Goal: Navigation & Orientation: Find specific page/section

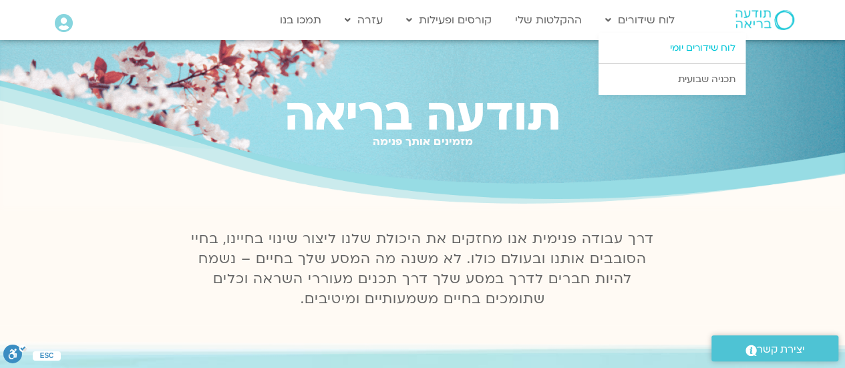
click at [664, 42] on link "לוח שידורים יומי" at bounding box center [672, 48] width 147 height 31
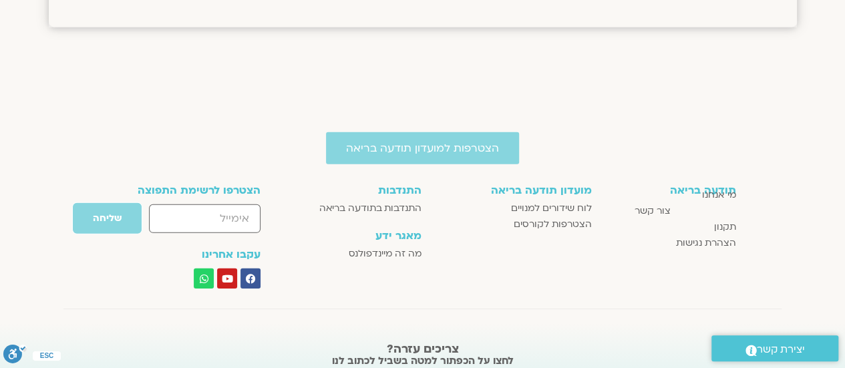
scroll to position [1674, 0]
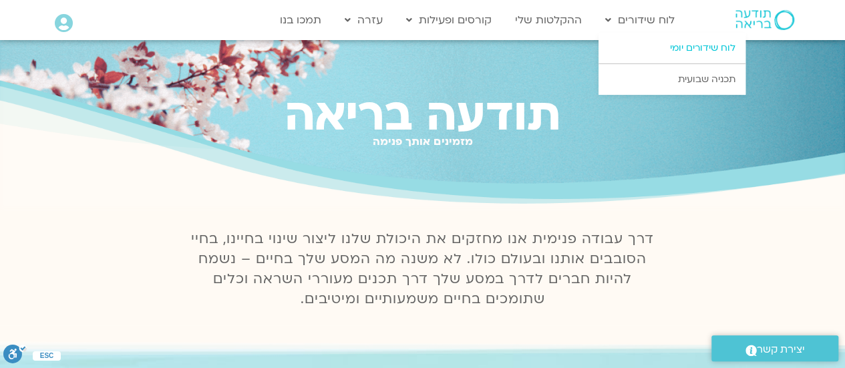
click at [687, 45] on link "לוח שידורים יומי" at bounding box center [672, 48] width 147 height 31
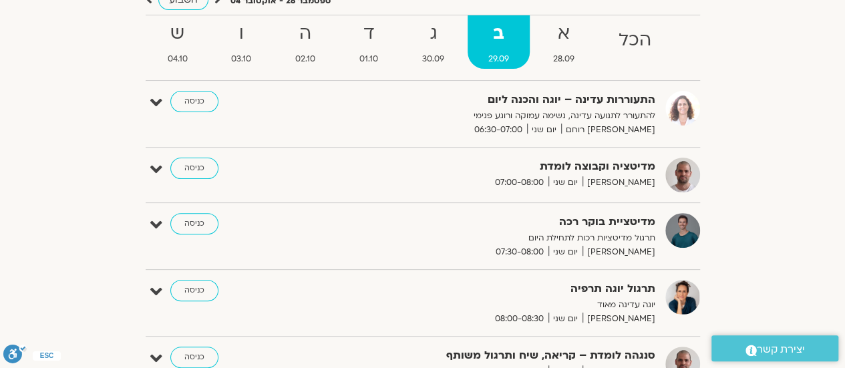
scroll to position [334, 0]
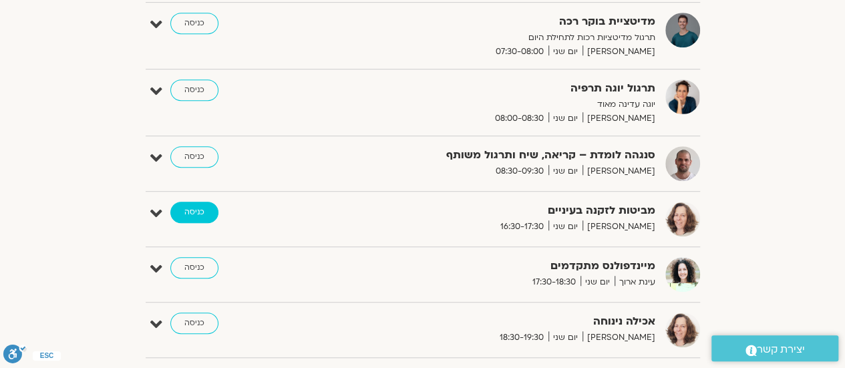
click at [190, 209] on link "כניסה" at bounding box center [194, 212] width 48 height 21
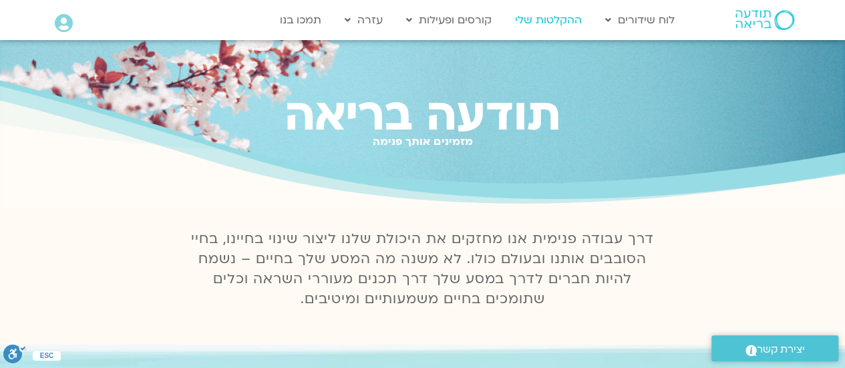
click at [561, 17] on link "ההקלטות שלי" at bounding box center [548, 19] width 80 height 25
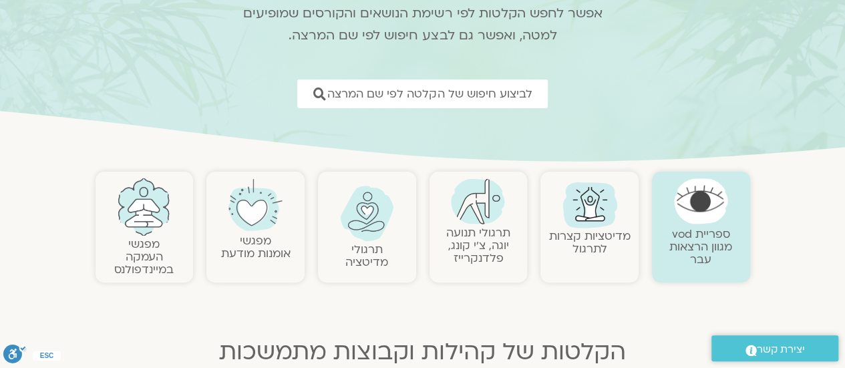
scroll to position [67, 0]
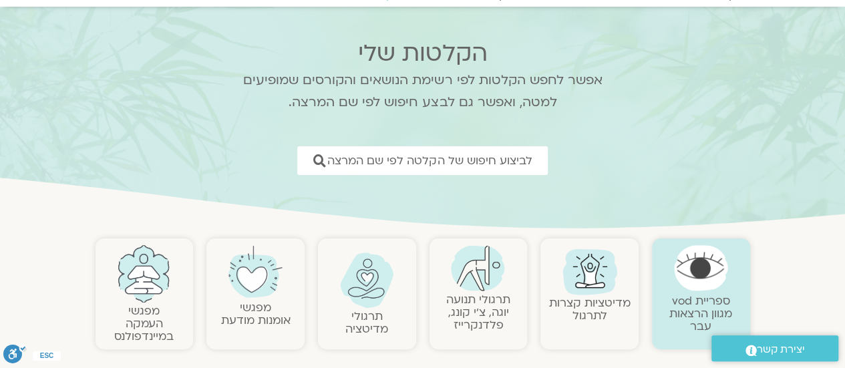
click at [369, 303] on img at bounding box center [367, 280] width 54 height 55
click at [357, 280] on img at bounding box center [367, 280] width 54 height 55
click at [356, 295] on img at bounding box center [367, 280] width 54 height 55
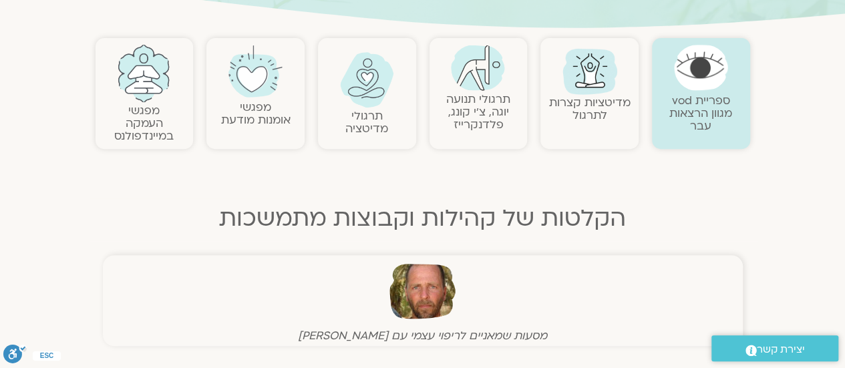
scroll to position [0, 0]
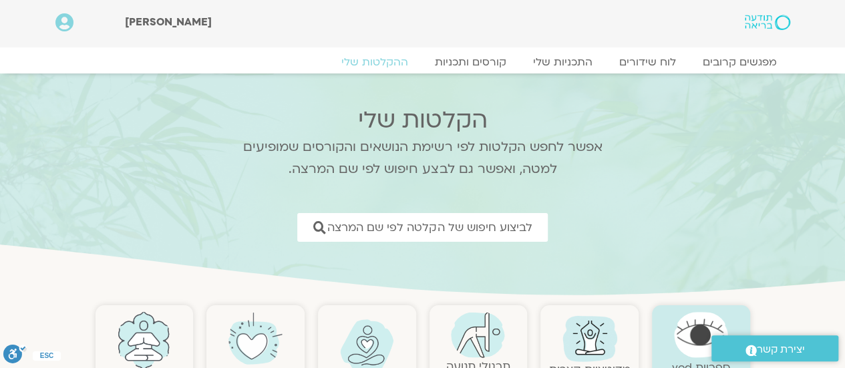
click at [360, 340] on img at bounding box center [367, 346] width 54 height 55
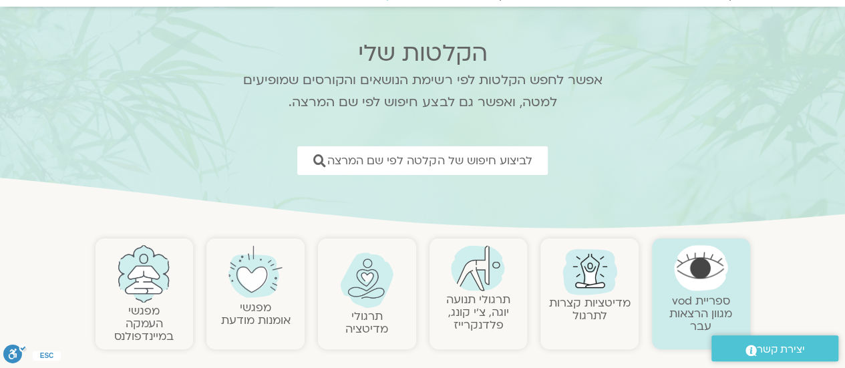
click at [365, 309] on link "תרגולי מדיטציה" at bounding box center [366, 323] width 43 height 28
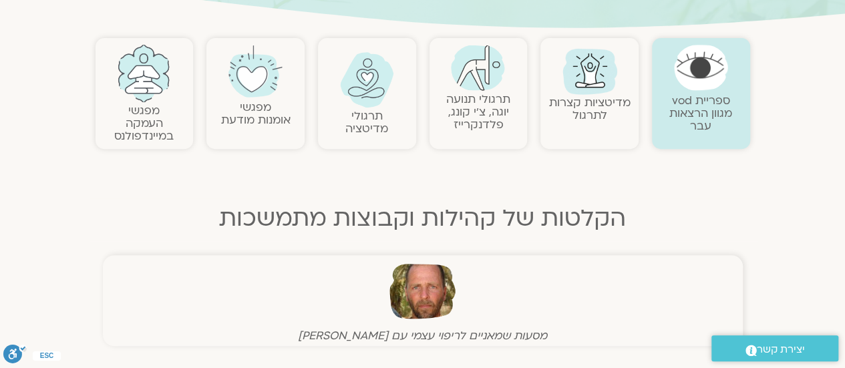
scroll to position [0, 0]
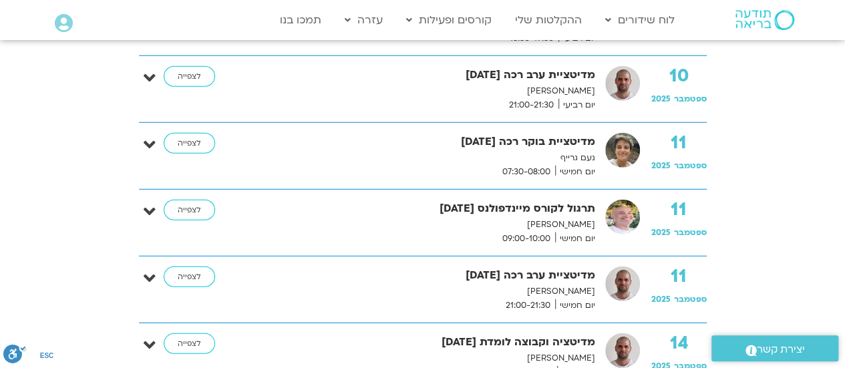
scroll to position [1470, 0]
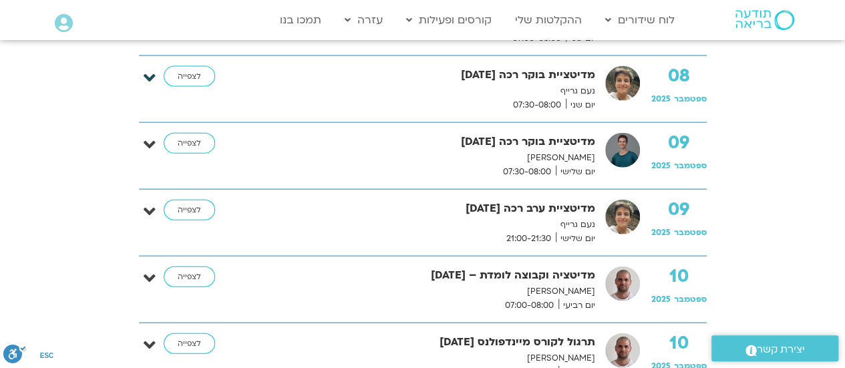
click at [148, 74] on icon at bounding box center [150, 78] width 12 height 19
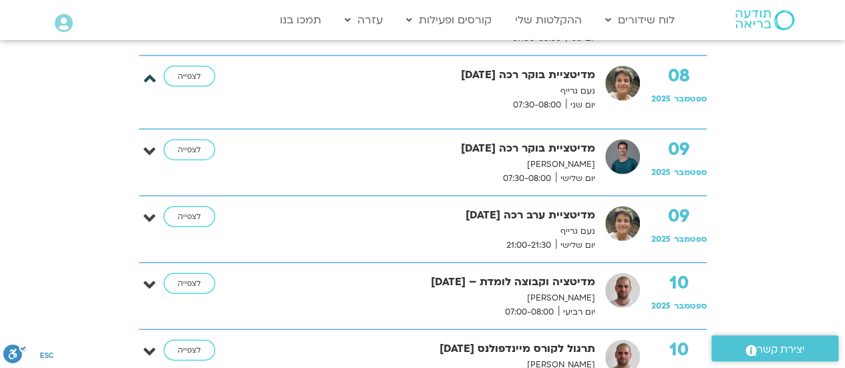
click at [148, 74] on icon at bounding box center [150, 78] width 12 height 19
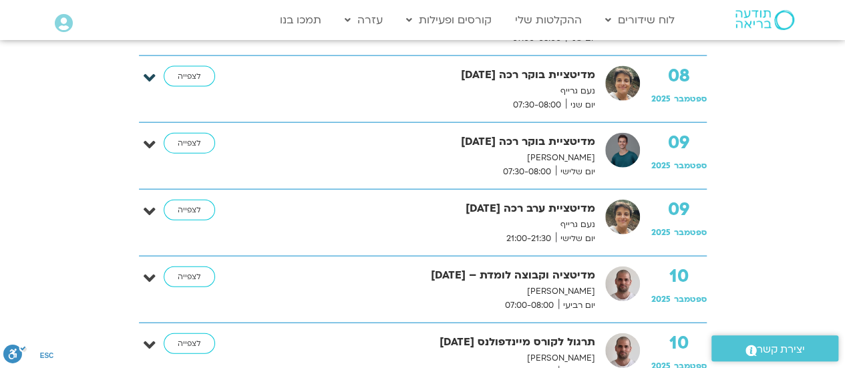
click at [148, 74] on icon at bounding box center [150, 78] width 12 height 19
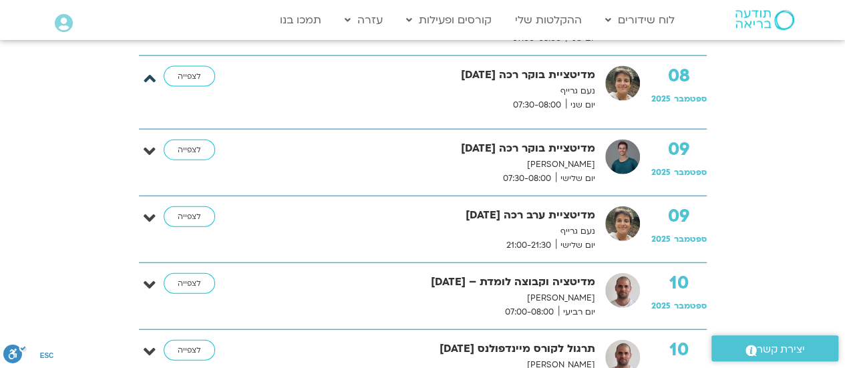
click at [148, 72] on icon at bounding box center [150, 78] width 12 height 19
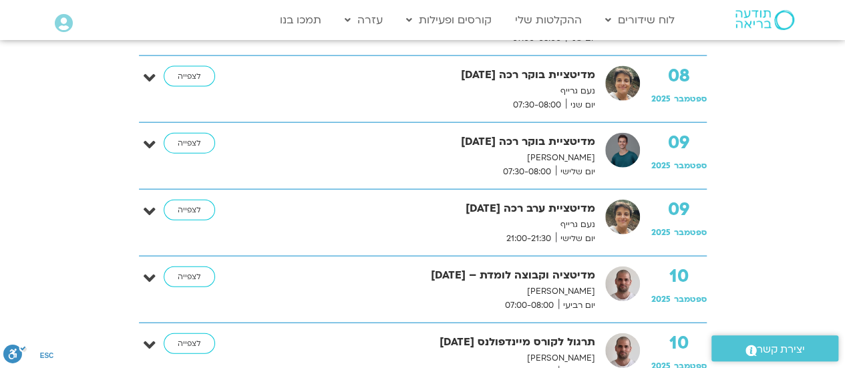
scroll to position [1336, 0]
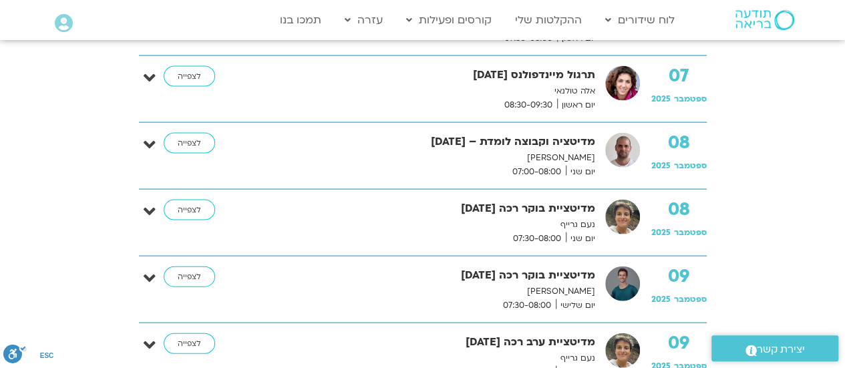
click at [156, 70] on div "07 ספטמבר 2025 תרגול מיינדפולנס 7.9.25 אלה טולנאי יום ראשון 08:30-09:30 לצפייה" at bounding box center [423, 89] width 568 height 46
click at [147, 140] on icon at bounding box center [150, 145] width 12 height 19
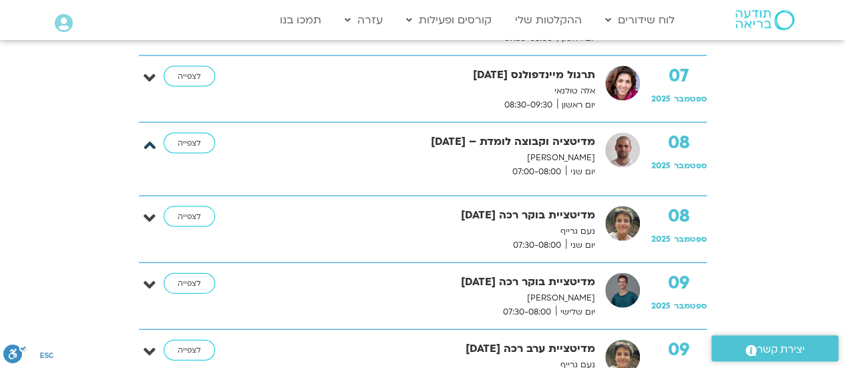
click at [147, 140] on icon at bounding box center [150, 145] width 12 height 19
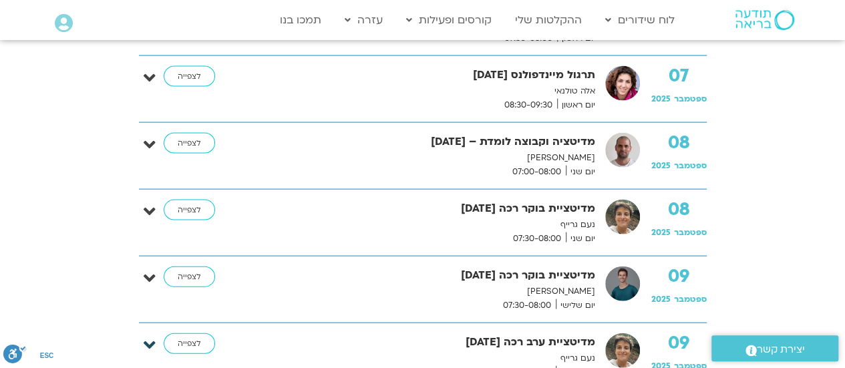
click at [149, 339] on icon at bounding box center [150, 345] width 12 height 19
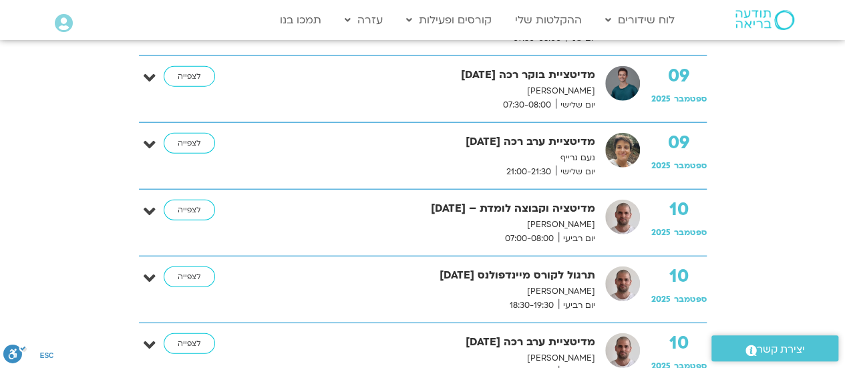
scroll to position [1603, 0]
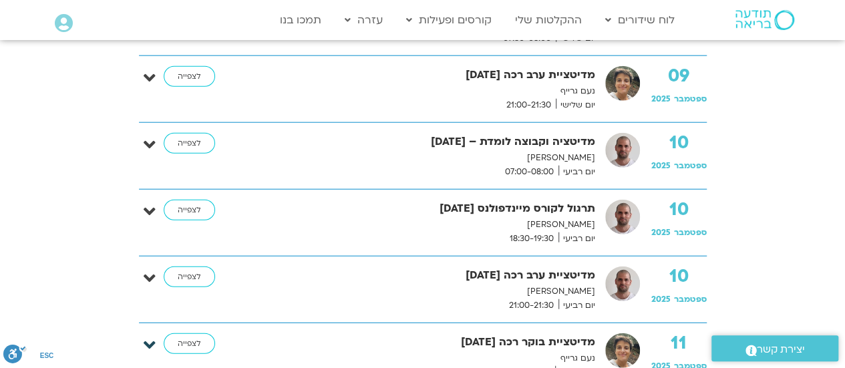
click at [147, 336] on icon at bounding box center [150, 345] width 12 height 19
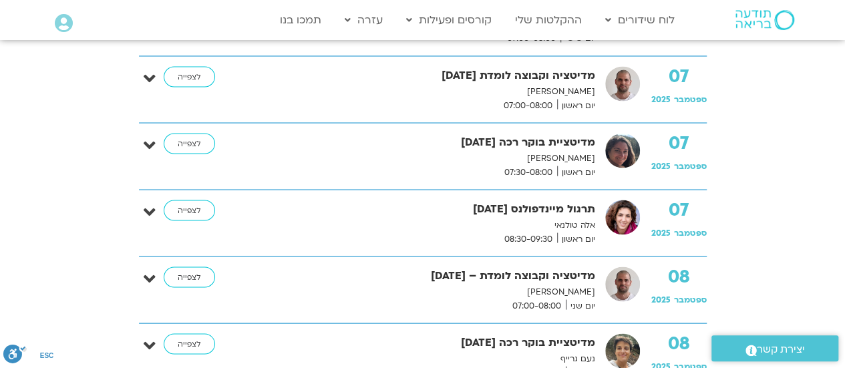
scroll to position [1136, 0]
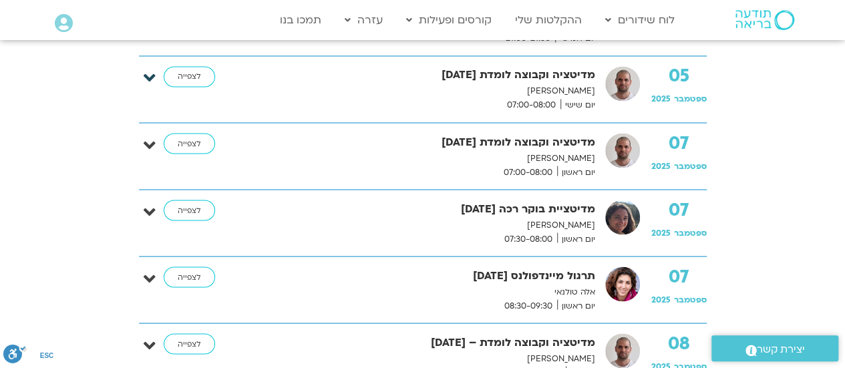
click at [144, 75] on icon at bounding box center [150, 78] width 12 height 19
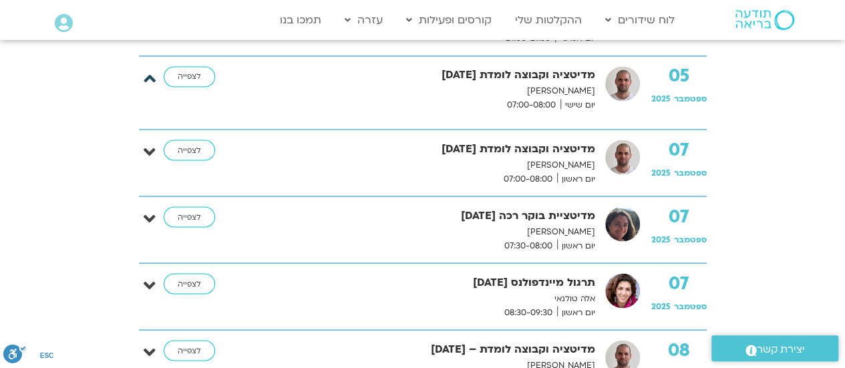
click at [144, 75] on icon at bounding box center [150, 78] width 12 height 19
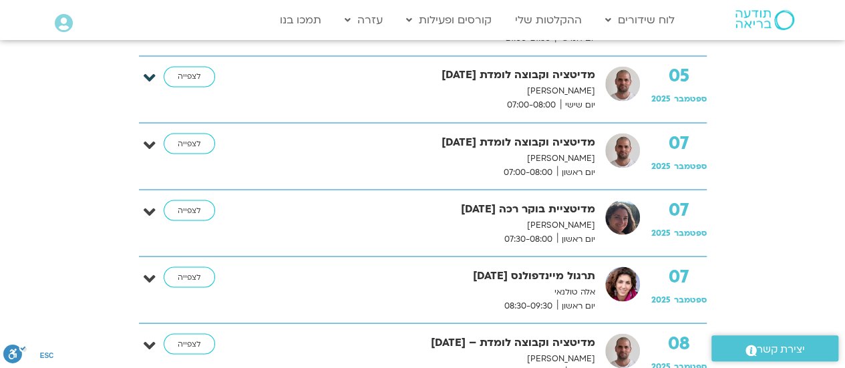
click at [144, 75] on icon at bounding box center [150, 78] width 12 height 19
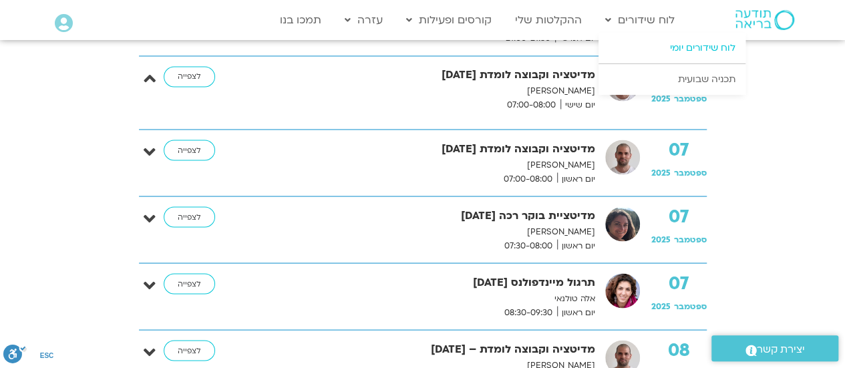
click at [699, 37] on link "לוח שידורים יומי" at bounding box center [672, 48] width 147 height 31
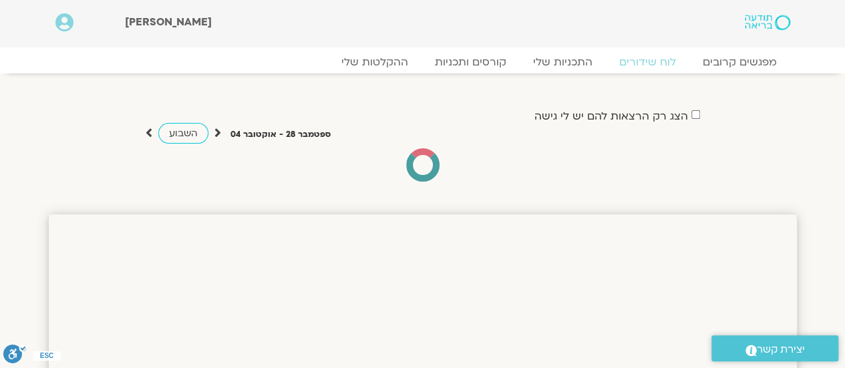
click at [696, 45] on div at bounding box center [731, 23] width 144 height 47
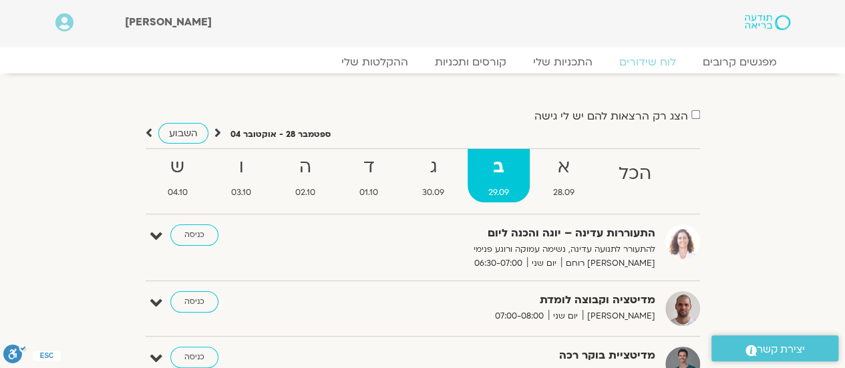
drag, startPoint x: 601, startPoint y: 220, endPoint x: 570, endPoint y: 277, distance: 64.6
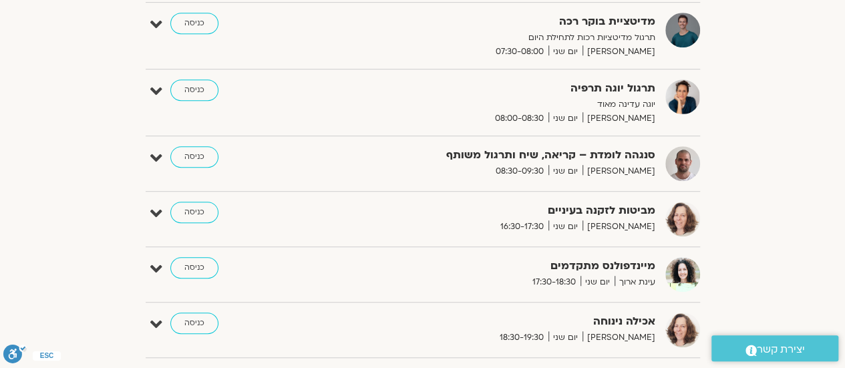
scroll to position [401, 0]
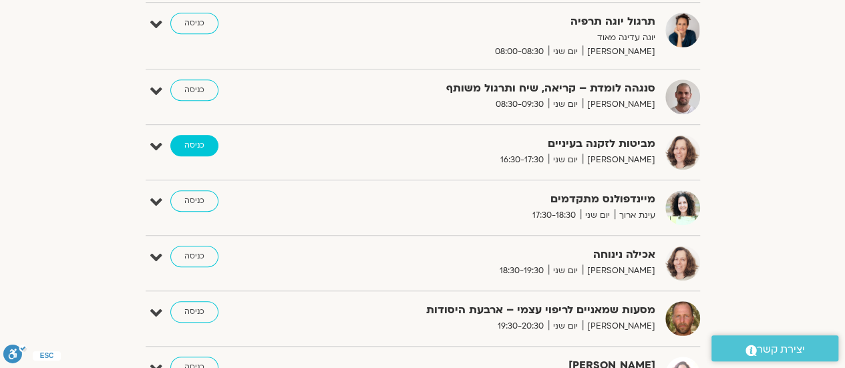
click at [182, 146] on link "כניסה" at bounding box center [194, 145] width 48 height 21
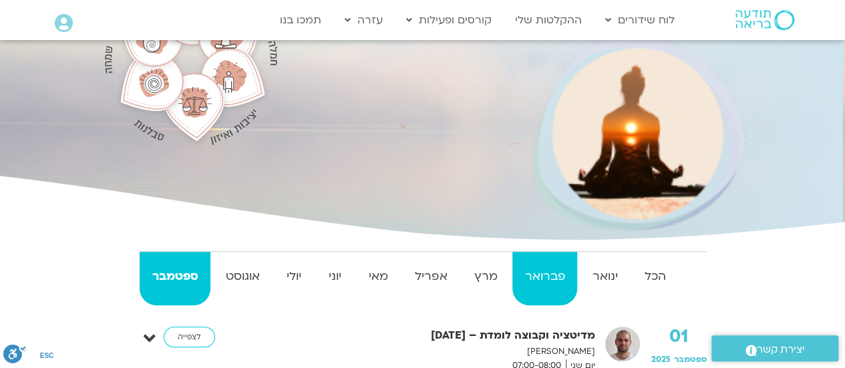
scroll to position [274, 0]
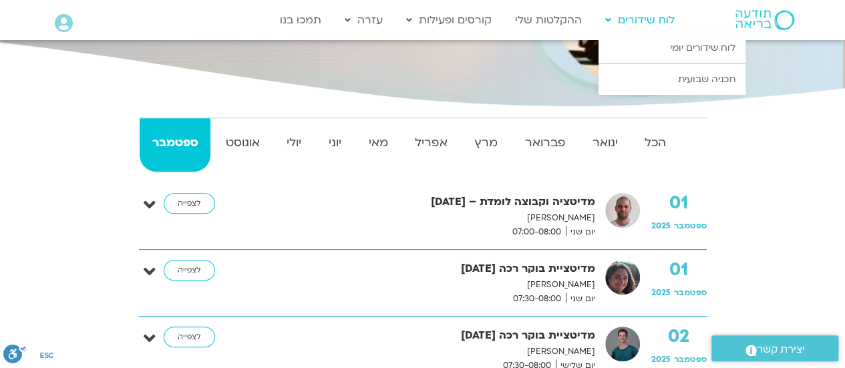
click at [653, 15] on link "לוח שידורים" at bounding box center [640, 19] width 83 height 25
click at [687, 50] on link "לוח שידורים יומי" at bounding box center [672, 48] width 147 height 31
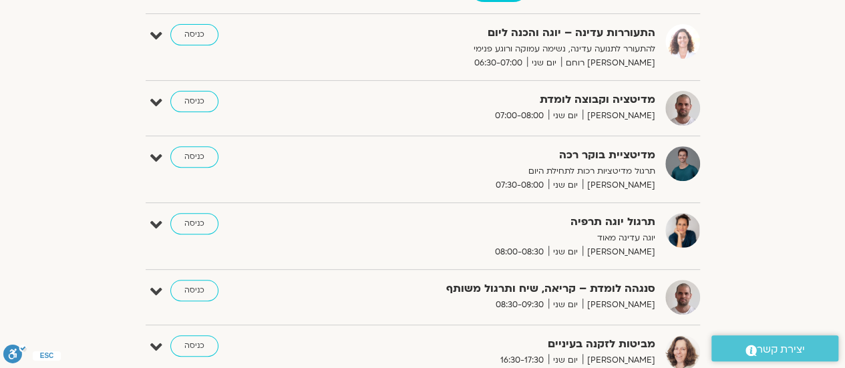
scroll to position [334, 0]
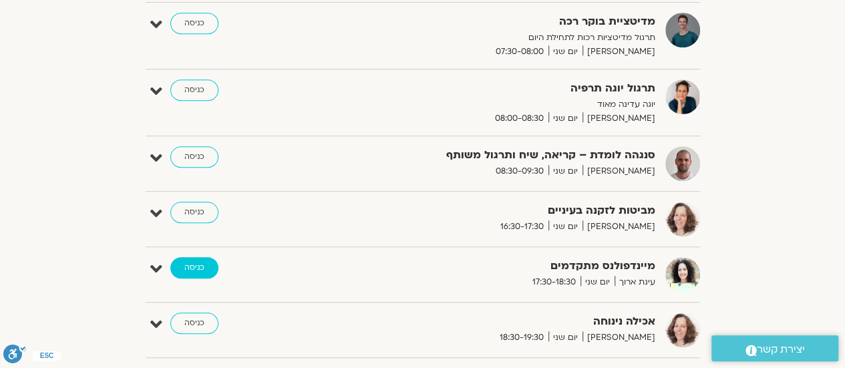
click at [188, 267] on link "כניסה" at bounding box center [194, 267] width 48 height 21
